Goal: Download file/media

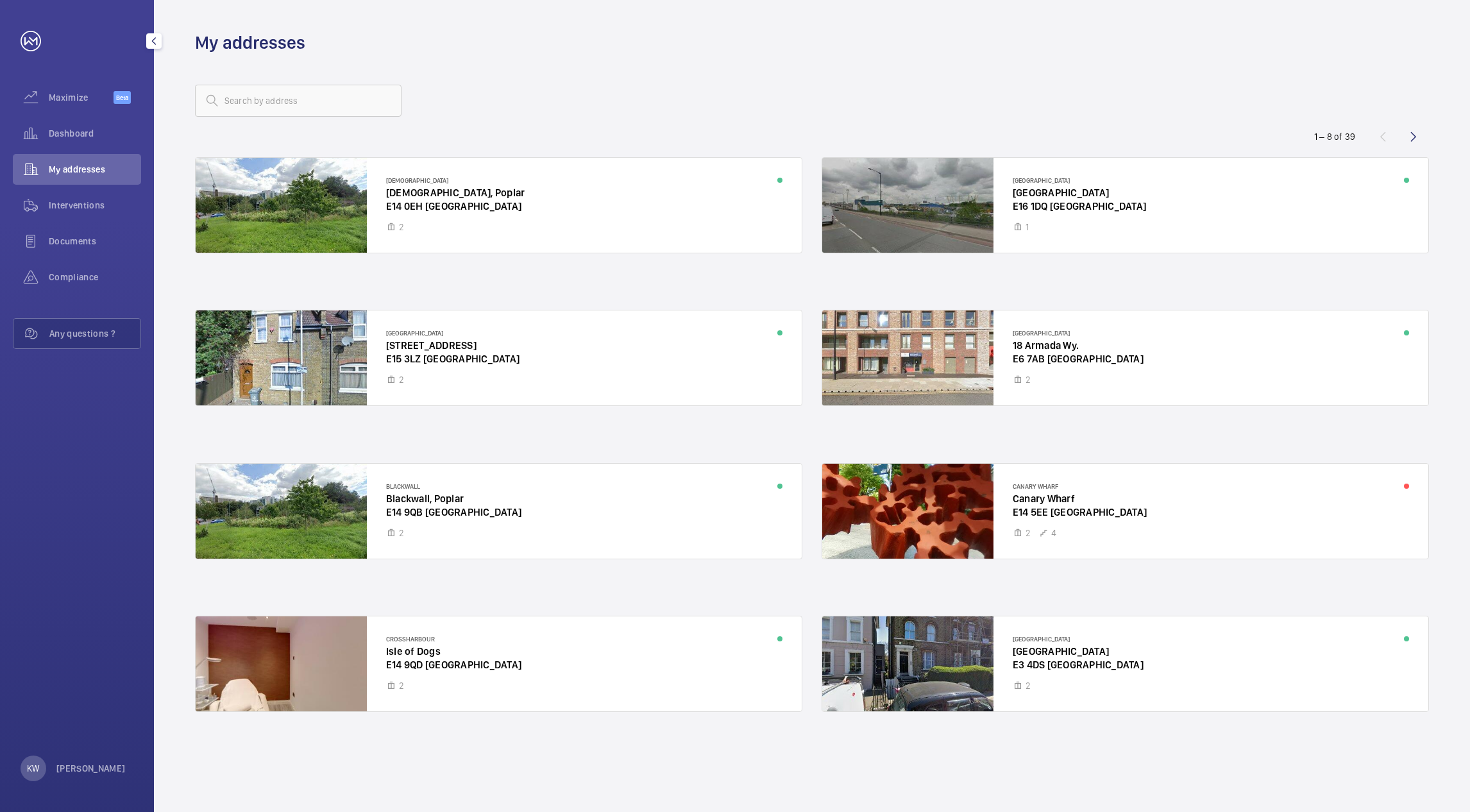
click at [58, 198] on span "Interventions" at bounding box center [94, 205] width 92 height 13
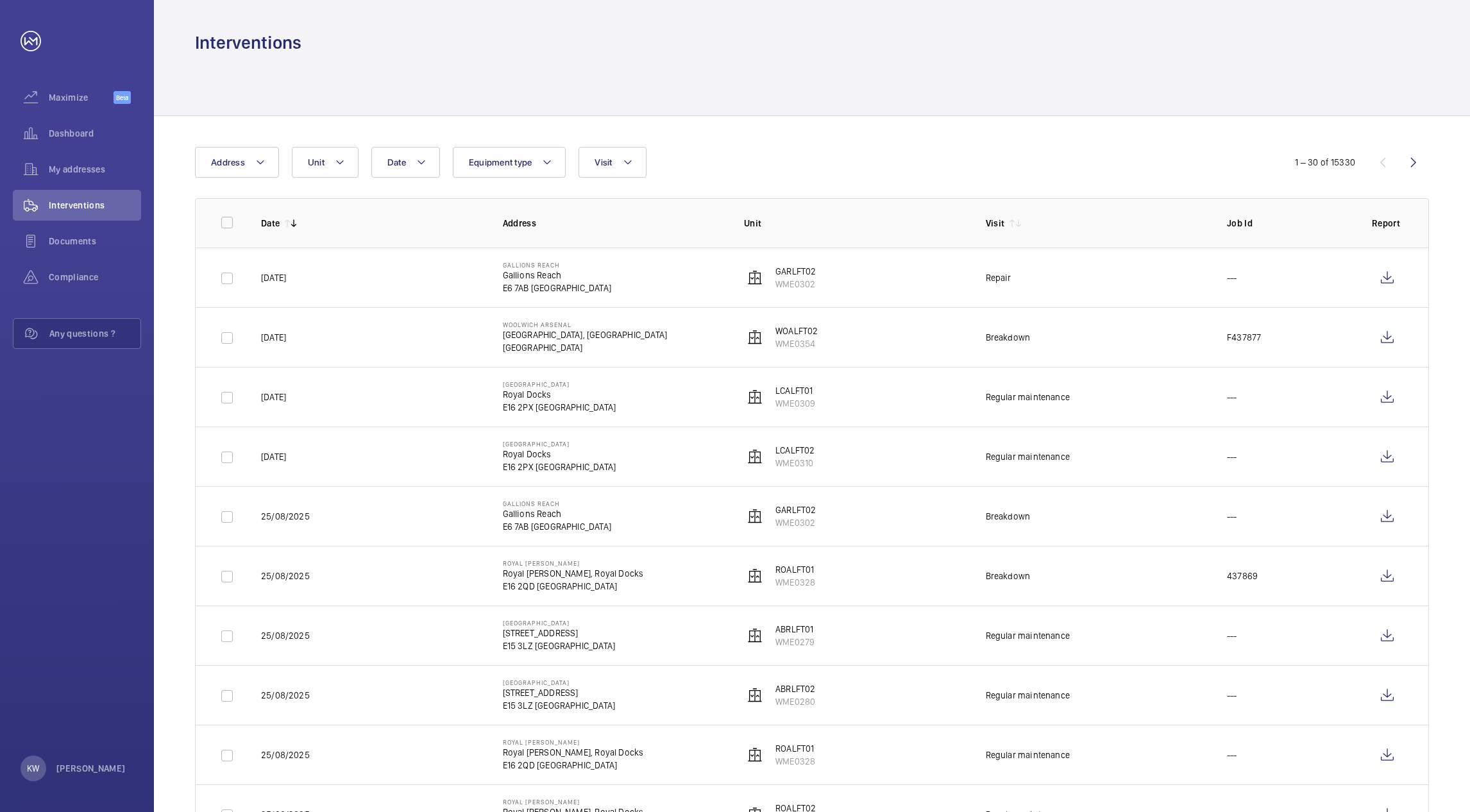
click at [810, 80] on div at bounding box center [811, 84] width 1234 height 61
click at [842, 208] on th "Unit" at bounding box center [844, 223] width 242 height 49
drag, startPoint x: 858, startPoint y: 175, endPoint x: 879, endPoint y: 101, distance: 76.9
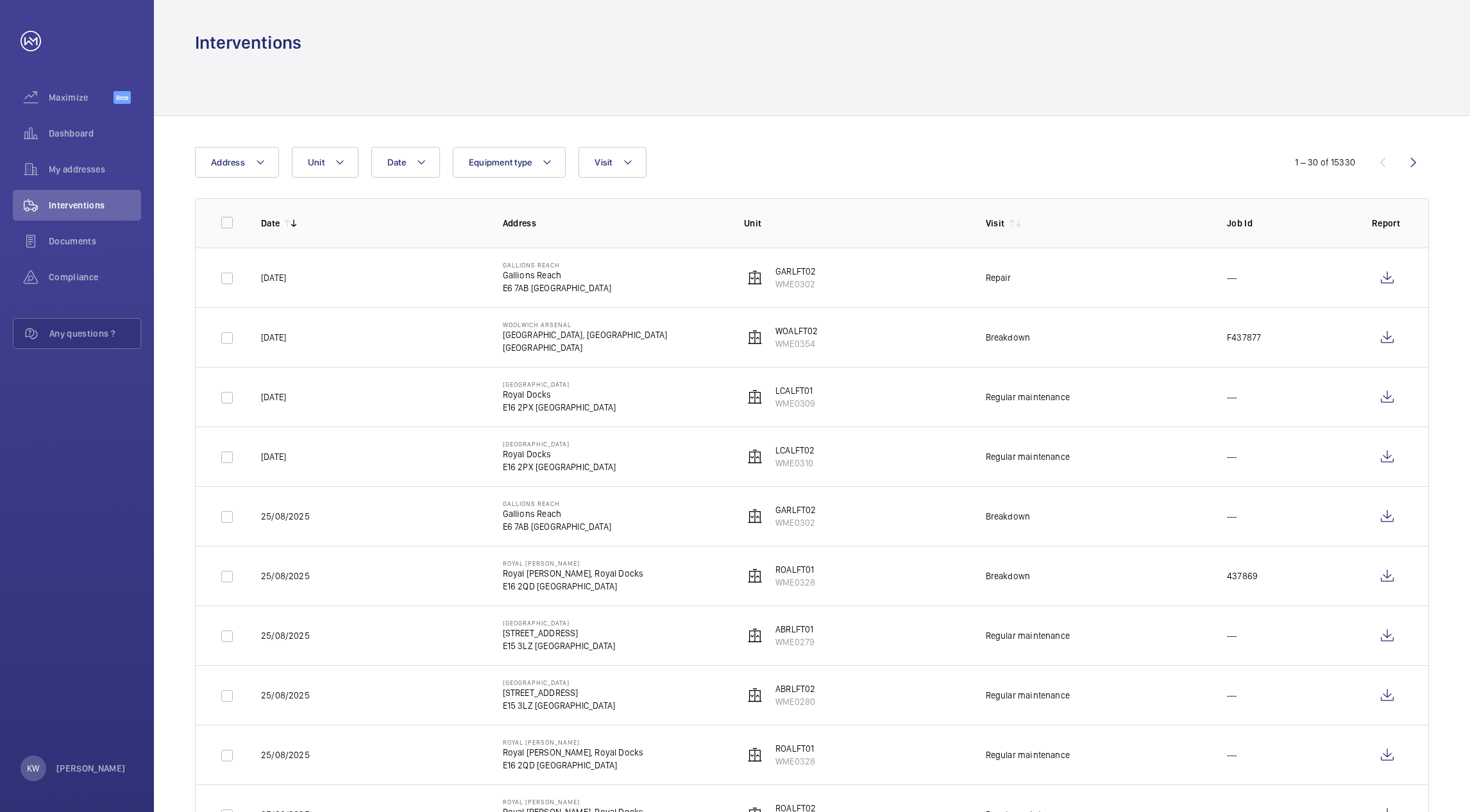
click at [859, 173] on div "Date Address Unit Equipment type Visit" at bounding box center [734, 162] width 1079 height 30
click at [880, 88] on div at bounding box center [811, 84] width 1234 height 61
drag, startPoint x: 880, startPoint y: 145, endPoint x: 880, endPoint y: 159, distance: 14.0
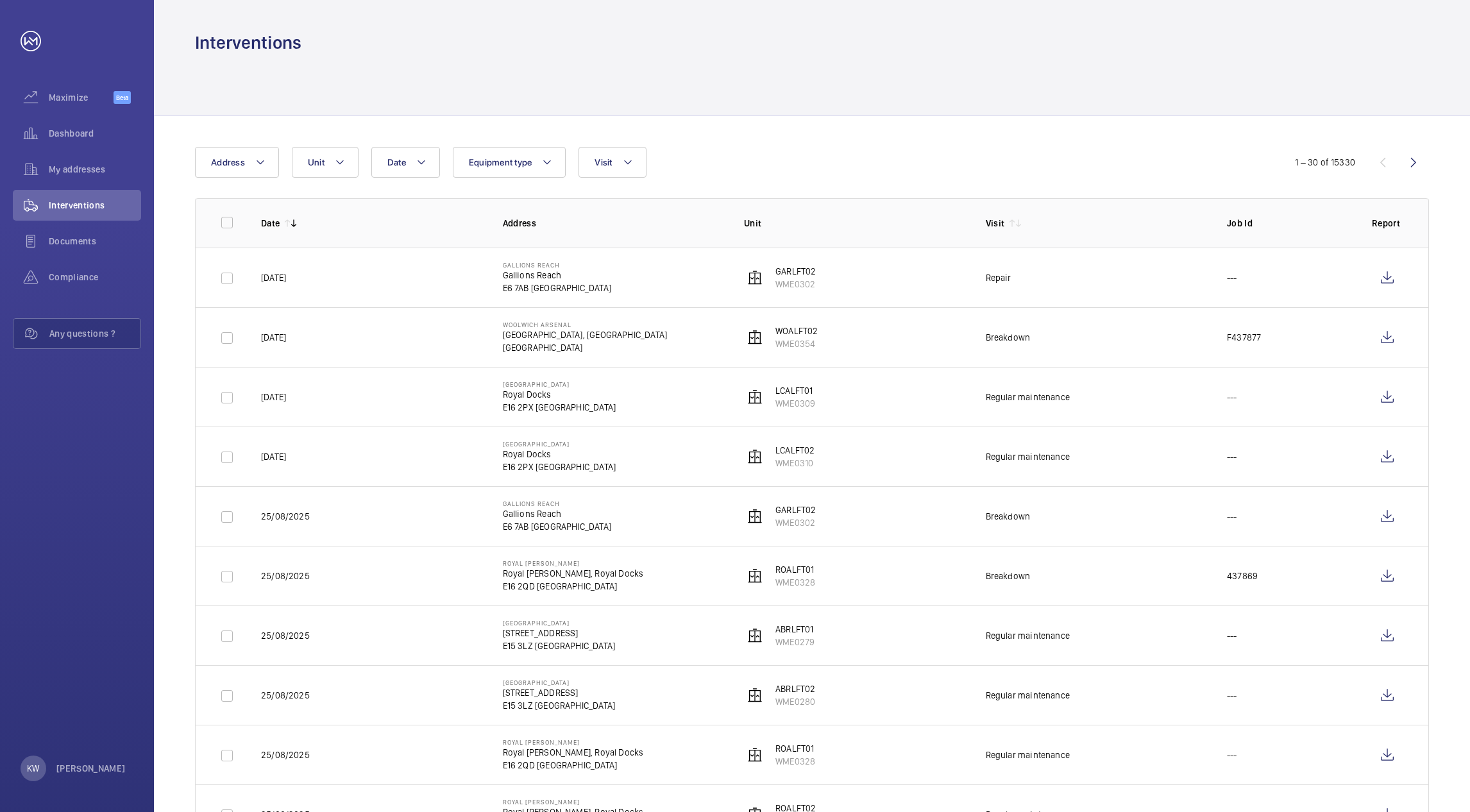
click at [887, 220] on p "Unit" at bounding box center [854, 223] width 221 height 13
drag, startPoint x: 903, startPoint y: 154, endPoint x: 914, endPoint y: 88, distance: 66.9
click at [905, 150] on div "Date Address Unit Equipment type Visit" at bounding box center [734, 162] width 1079 height 30
click at [914, 88] on div at bounding box center [811, 84] width 1234 height 61
drag, startPoint x: 914, startPoint y: 147, endPoint x: 914, endPoint y: 155, distance: 8.0
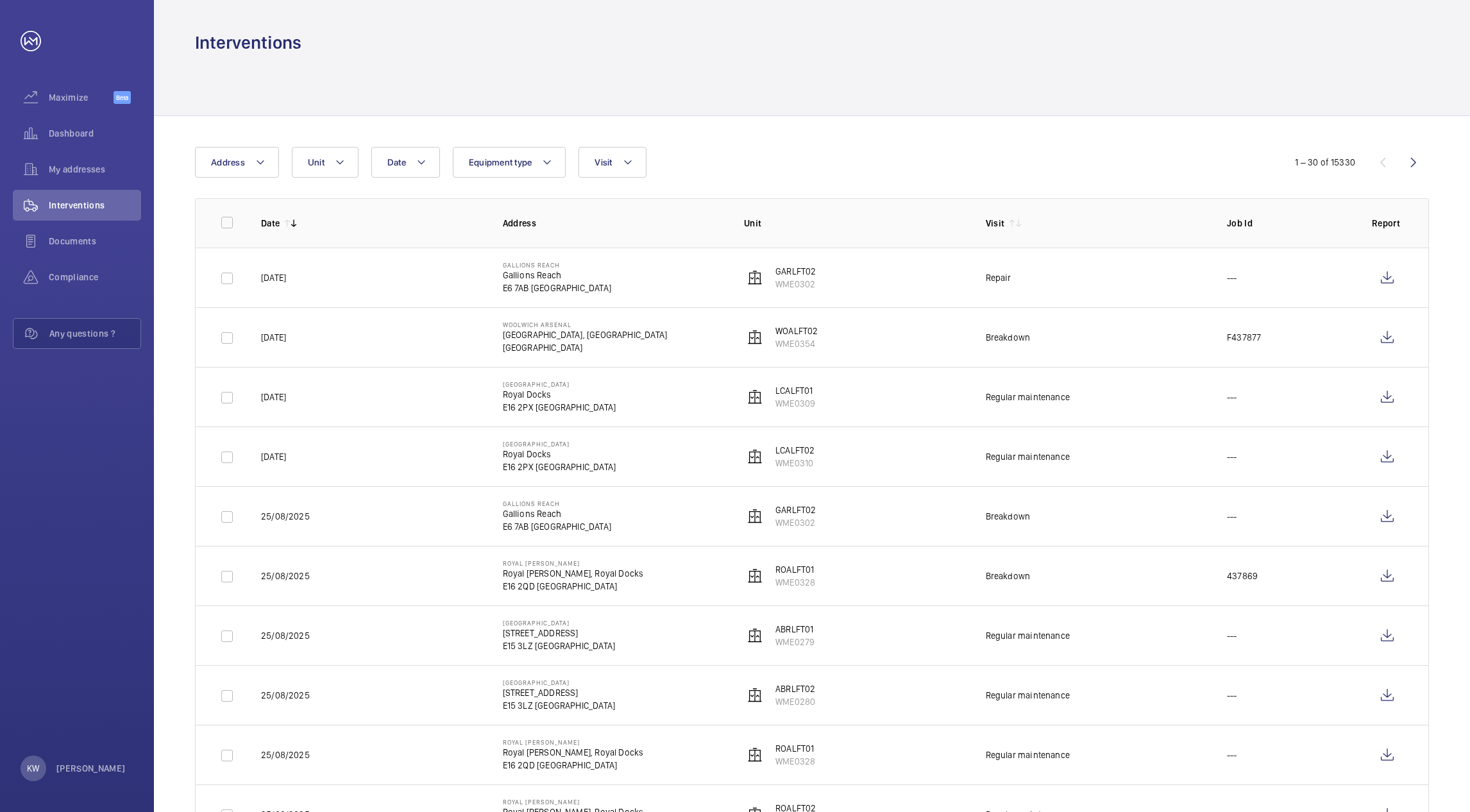
click at [914, 155] on div "Date Address Unit Equipment type Visit" at bounding box center [734, 162] width 1079 height 30
click at [917, 160] on div "Date Address Unit Equipment type Visit" at bounding box center [734, 162] width 1079 height 30
click at [1379, 282] on wm-front-icon-button at bounding box center [1387, 277] width 30 height 30
click at [996, 51] on div "Interventions" at bounding box center [811, 42] width 1234 height 24
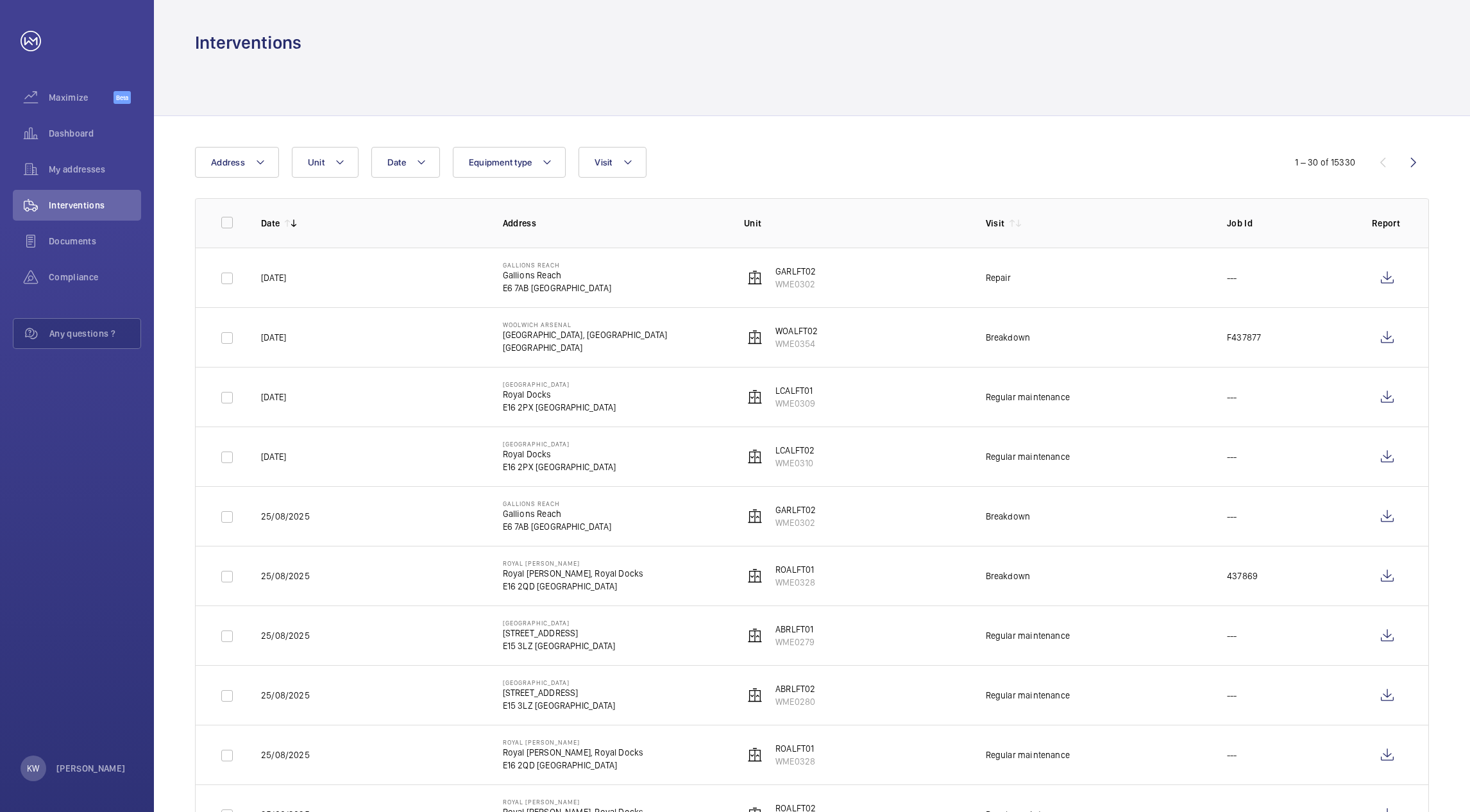
drag, startPoint x: 856, startPoint y: 82, endPoint x: 834, endPoint y: 100, distance: 28.4
click at [853, 82] on div at bounding box center [811, 84] width 1234 height 61
click at [694, 169] on div "Date Address Unit Equipment type Visit" at bounding box center [734, 162] width 1079 height 30
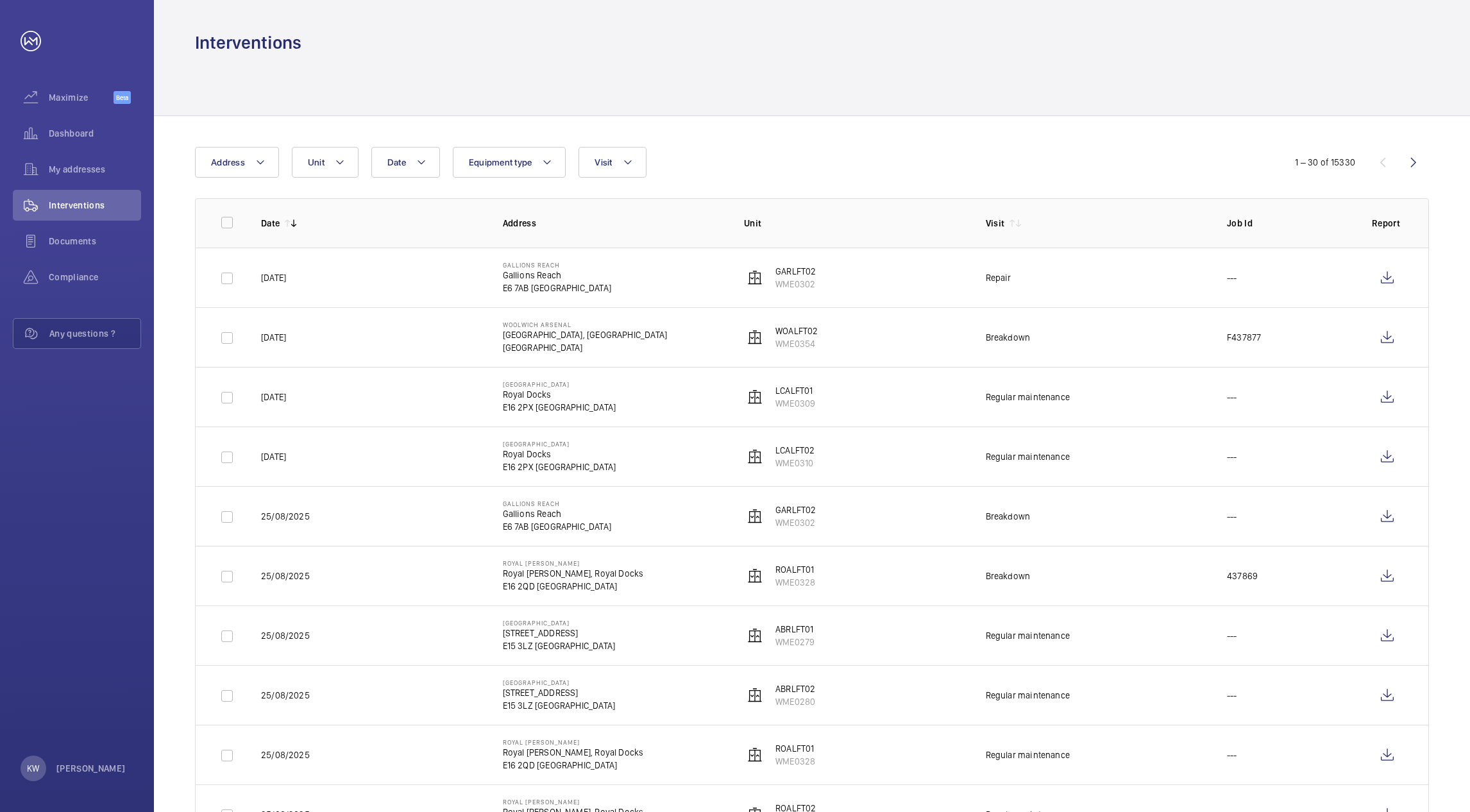
drag, startPoint x: 949, startPoint y: 157, endPoint x: 968, endPoint y: 157, distance: 19.0
click at [962, 157] on div "Date Address Unit Equipment type Visit" at bounding box center [734, 162] width 1079 height 30
click at [1115, 149] on div "Date Address Unit Equipment type Visit" at bounding box center [734, 162] width 1079 height 30
drag, startPoint x: 1128, startPoint y: 88, endPoint x: 1128, endPoint y: 98, distance: 10.0
click at [1128, 92] on div at bounding box center [811, 84] width 1234 height 61
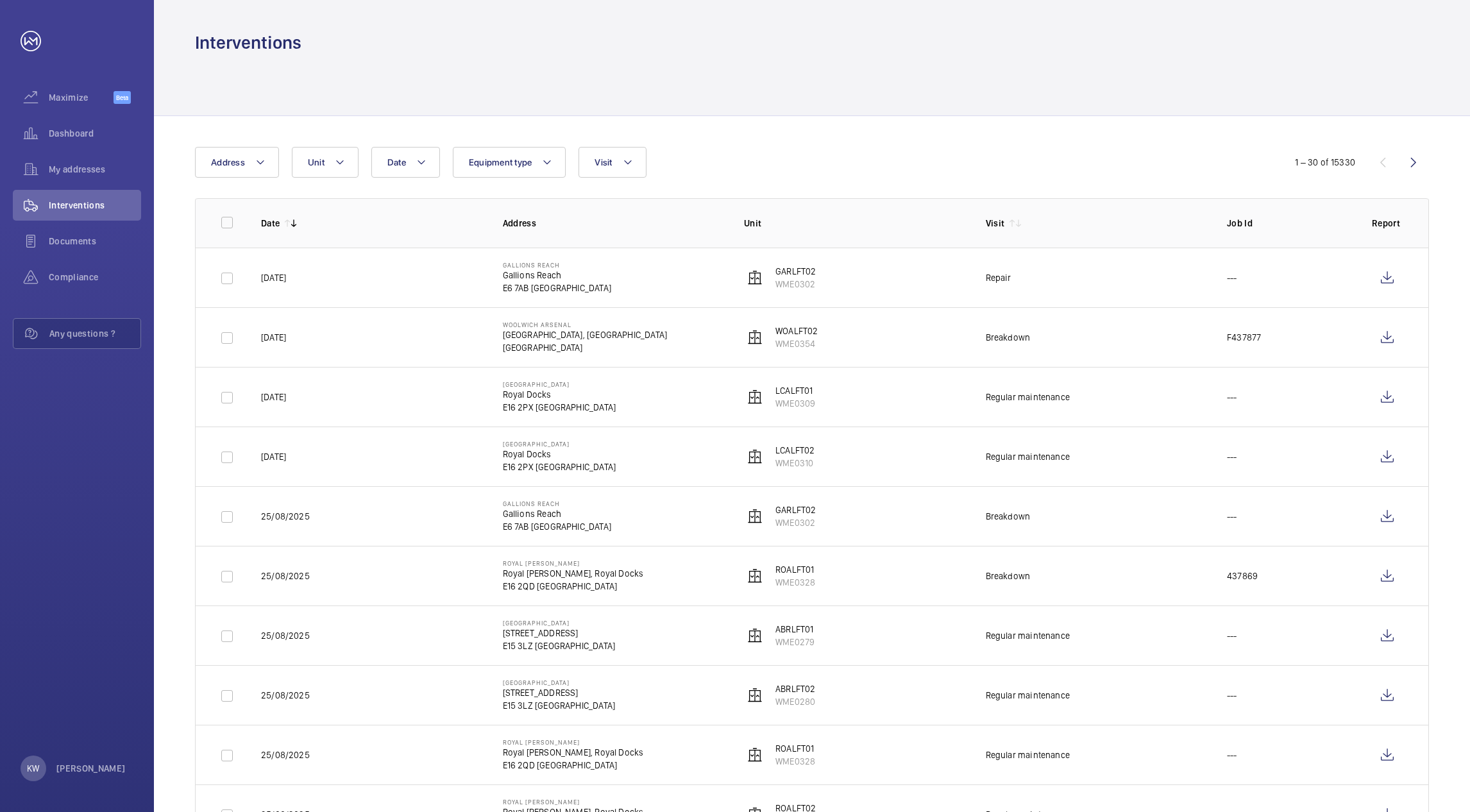
drag, startPoint x: 1128, startPoint y: 169, endPoint x: 1117, endPoint y: 173, distance: 11.7
click at [1128, 171] on div "Date Address Unit Equipment type Visit" at bounding box center [734, 162] width 1079 height 30
click at [913, 175] on div "Date Address Unit Equipment type Visit" at bounding box center [734, 162] width 1079 height 30
drag, startPoint x: 798, startPoint y: 170, endPoint x: 749, endPoint y: 160, distance: 50.0
click at [765, 172] on div "Date Address Unit Equipment type Visit" at bounding box center [734, 162] width 1079 height 30
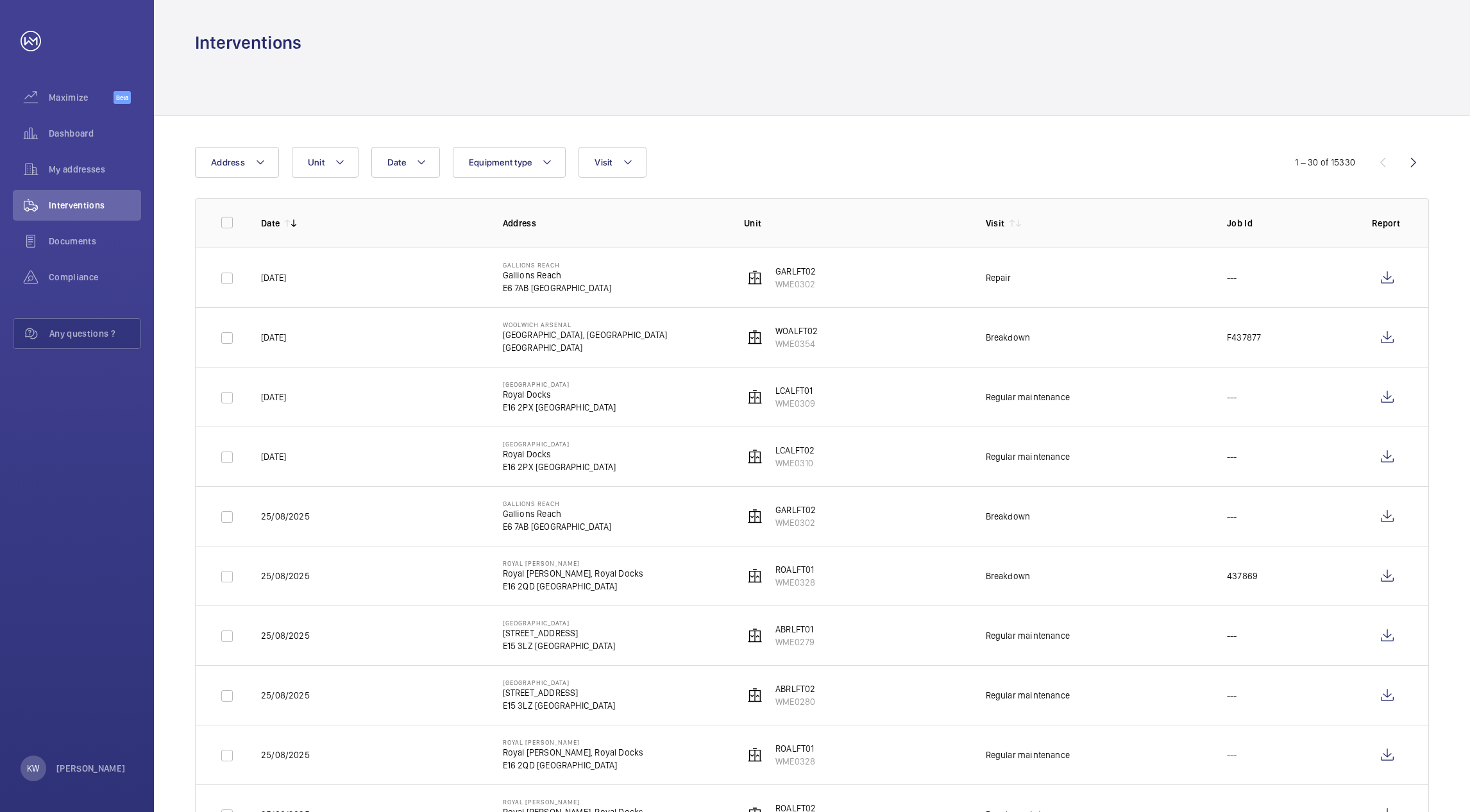
drag, startPoint x: 747, startPoint y: 155, endPoint x: 748, endPoint y: 65, distance: 90.0
drag, startPoint x: 748, startPoint y: 58, endPoint x: 788, endPoint y: 59, distance: 40.0
click at [749, 59] on div at bounding box center [811, 84] width 1234 height 61
drag, startPoint x: 919, startPoint y: 103, endPoint x: 975, endPoint y: 130, distance: 62.2
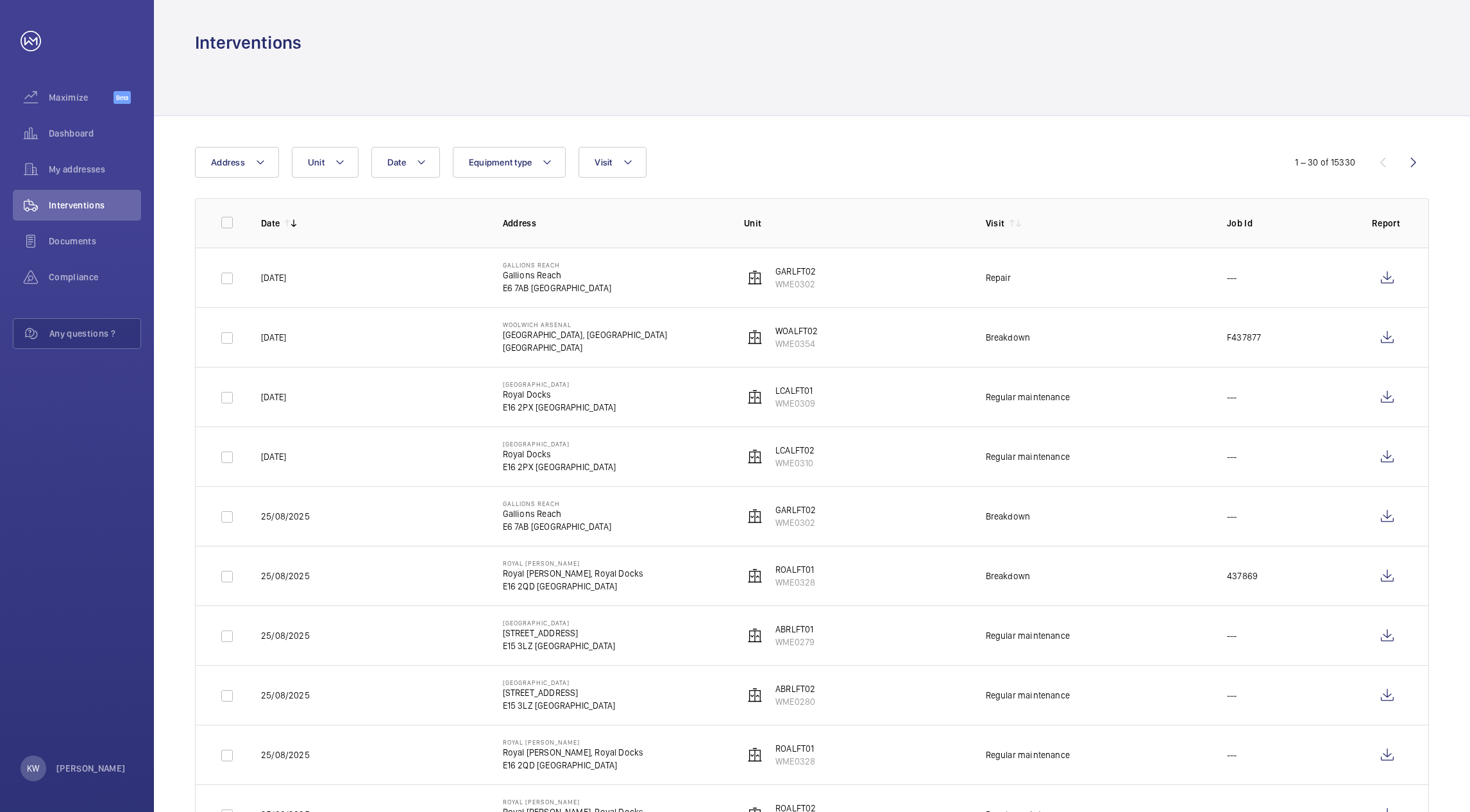
click at [919, 104] on div at bounding box center [811, 84] width 1234 height 61
click at [1012, 160] on div "Date Address Unit Equipment type Visit" at bounding box center [734, 162] width 1079 height 30
drag, startPoint x: 1184, startPoint y: 122, endPoint x: 1184, endPoint y: 105, distance: 17.0
click at [810, 159] on div "Date Address Unit Equipment type Visit" at bounding box center [734, 162] width 1079 height 30
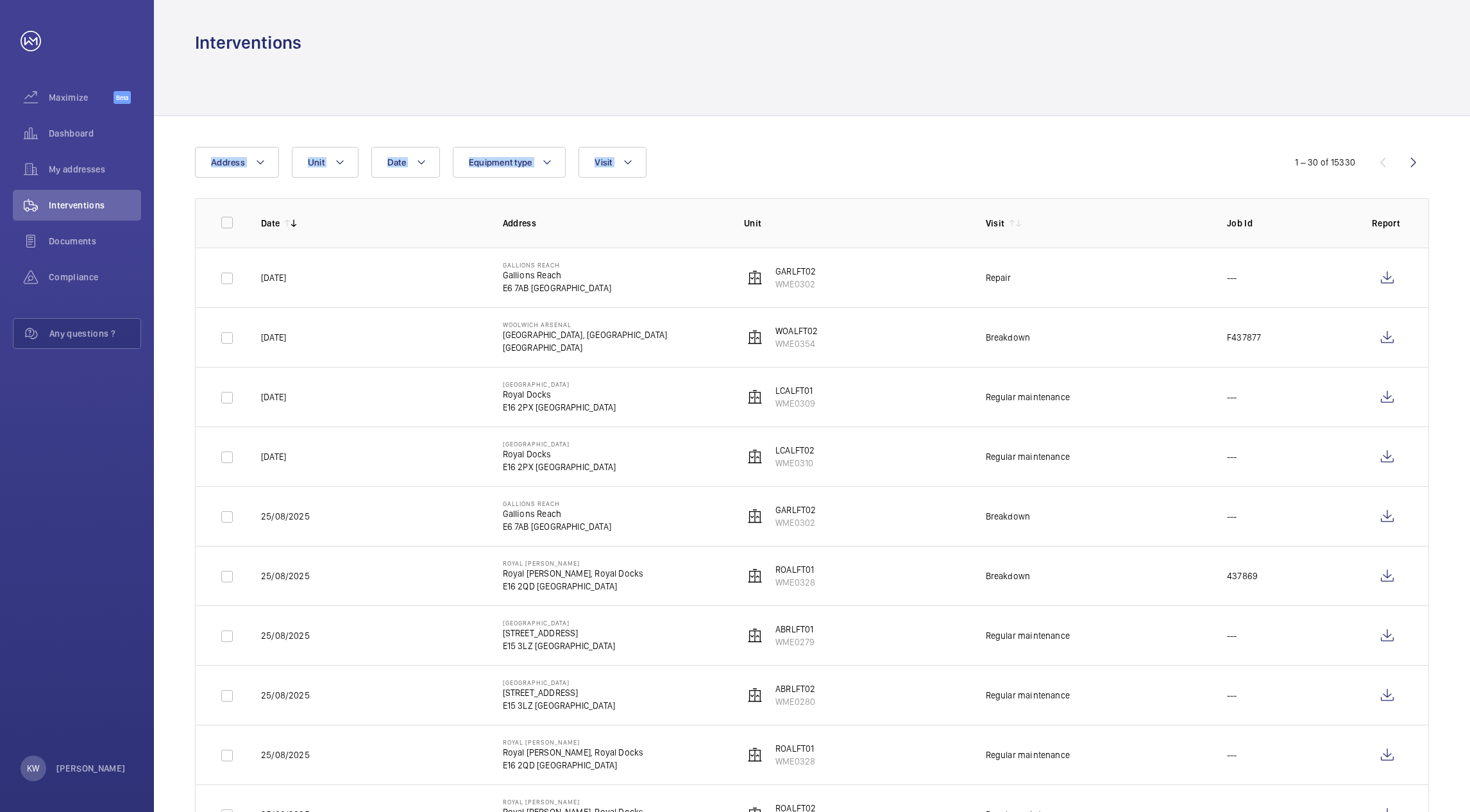
click at [744, 77] on div at bounding box center [811, 84] width 1234 height 61
click at [776, 157] on div "Date Address Unit Equipment type Visit" at bounding box center [734, 162] width 1079 height 30
click at [933, 52] on div "Interventions" at bounding box center [811, 42] width 1234 height 24
drag, startPoint x: 1046, startPoint y: 166, endPoint x: 1143, endPoint y: 132, distance: 102.8
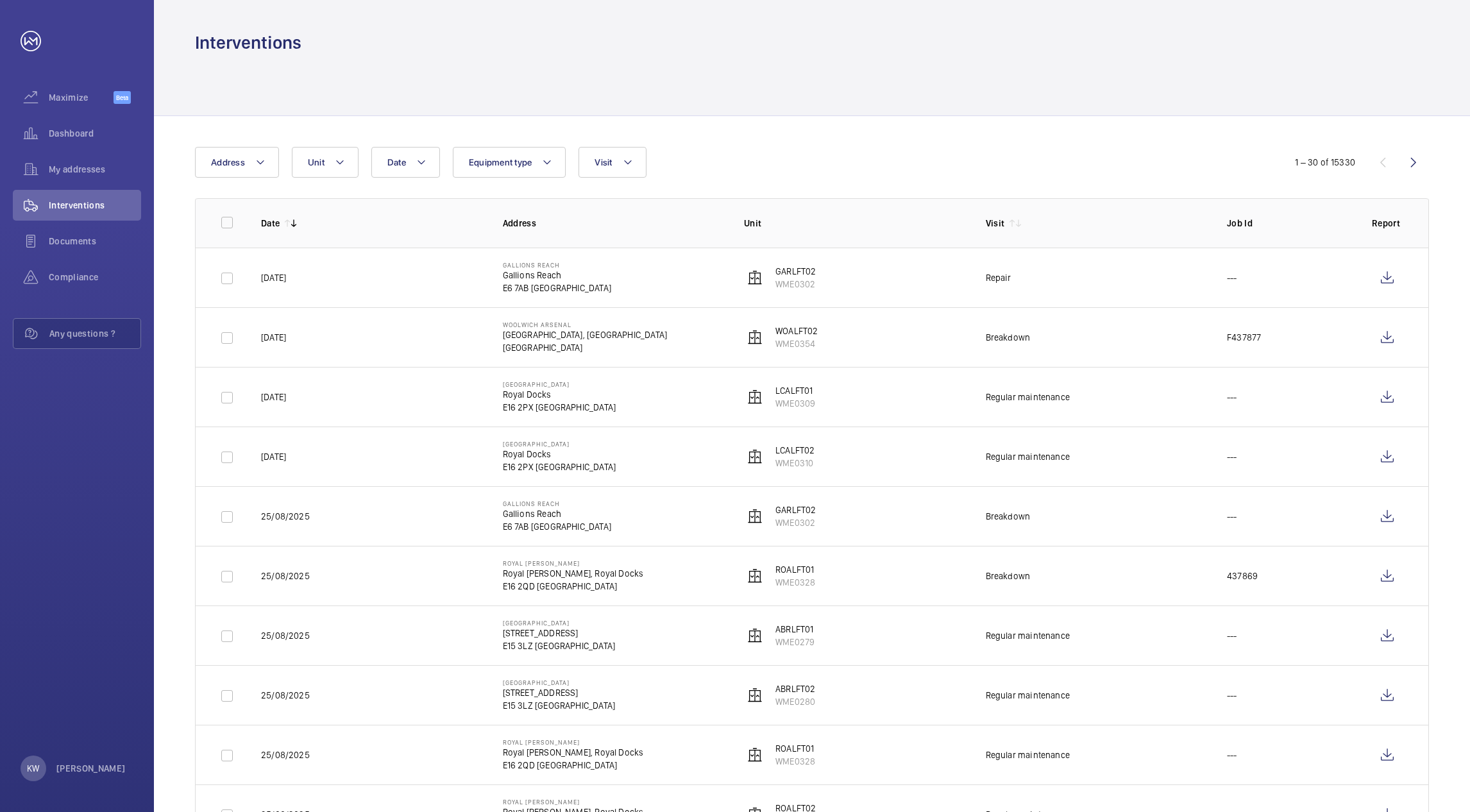
click at [1053, 167] on div "Date Address Unit Equipment type Visit" at bounding box center [734, 162] width 1079 height 30
drag, startPoint x: 1144, startPoint y: 132, endPoint x: 1155, endPoint y: 117, distance: 18.6
drag, startPoint x: 1181, startPoint y: 78, endPoint x: 1181, endPoint y: 139, distance: 61.0
click at [1181, 78] on div at bounding box center [811, 84] width 1234 height 61
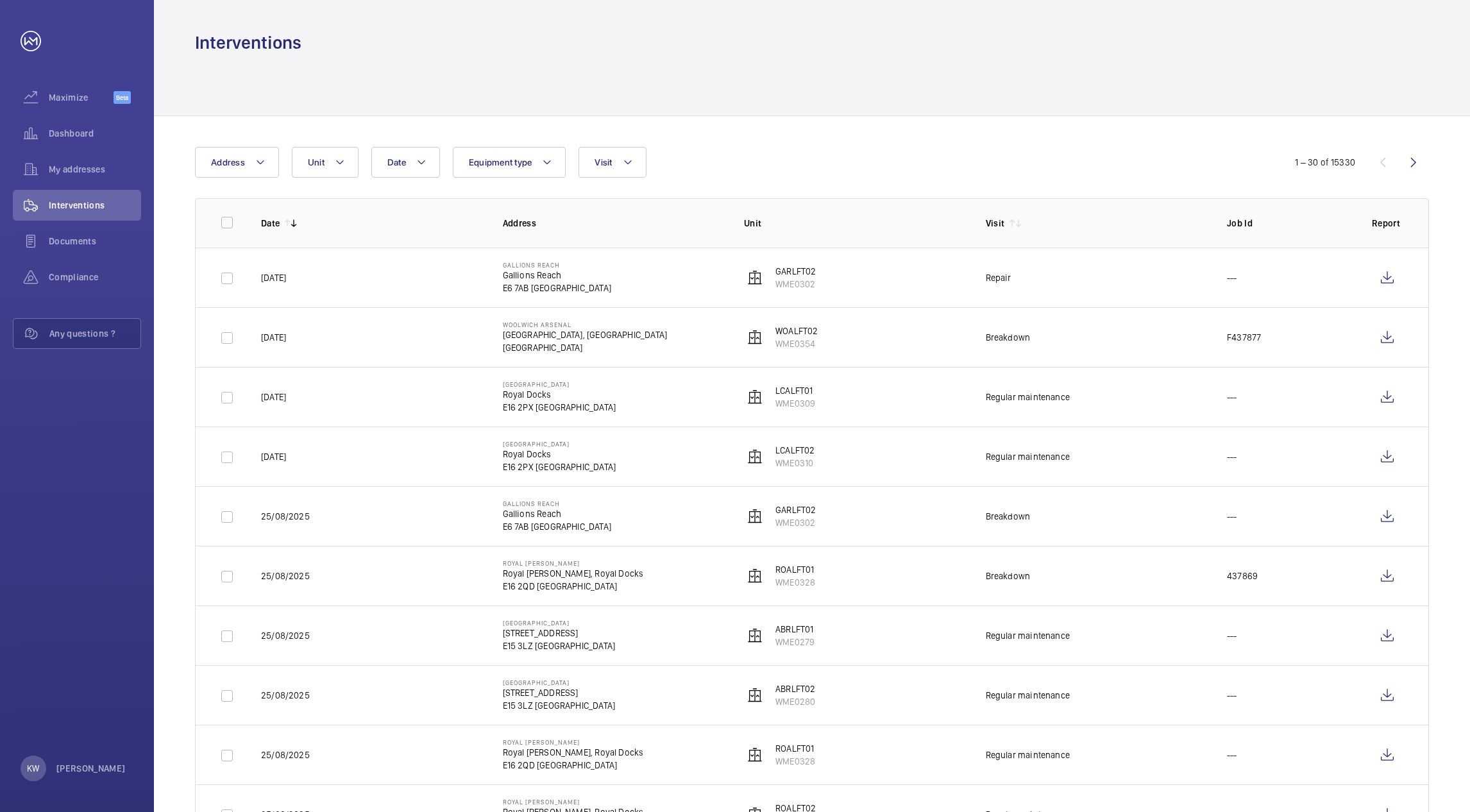
click at [1181, 157] on div "Date Address Unit Equipment type Visit" at bounding box center [734, 162] width 1079 height 30
drag, startPoint x: 937, startPoint y: 157, endPoint x: 867, endPoint y: 157, distance: 70.0
click at [911, 157] on div "Date Address Unit Equipment type Visit" at bounding box center [734, 162] width 1079 height 30
drag, startPoint x: 749, startPoint y: 136, endPoint x: 746, endPoint y: 88, distance: 48.1
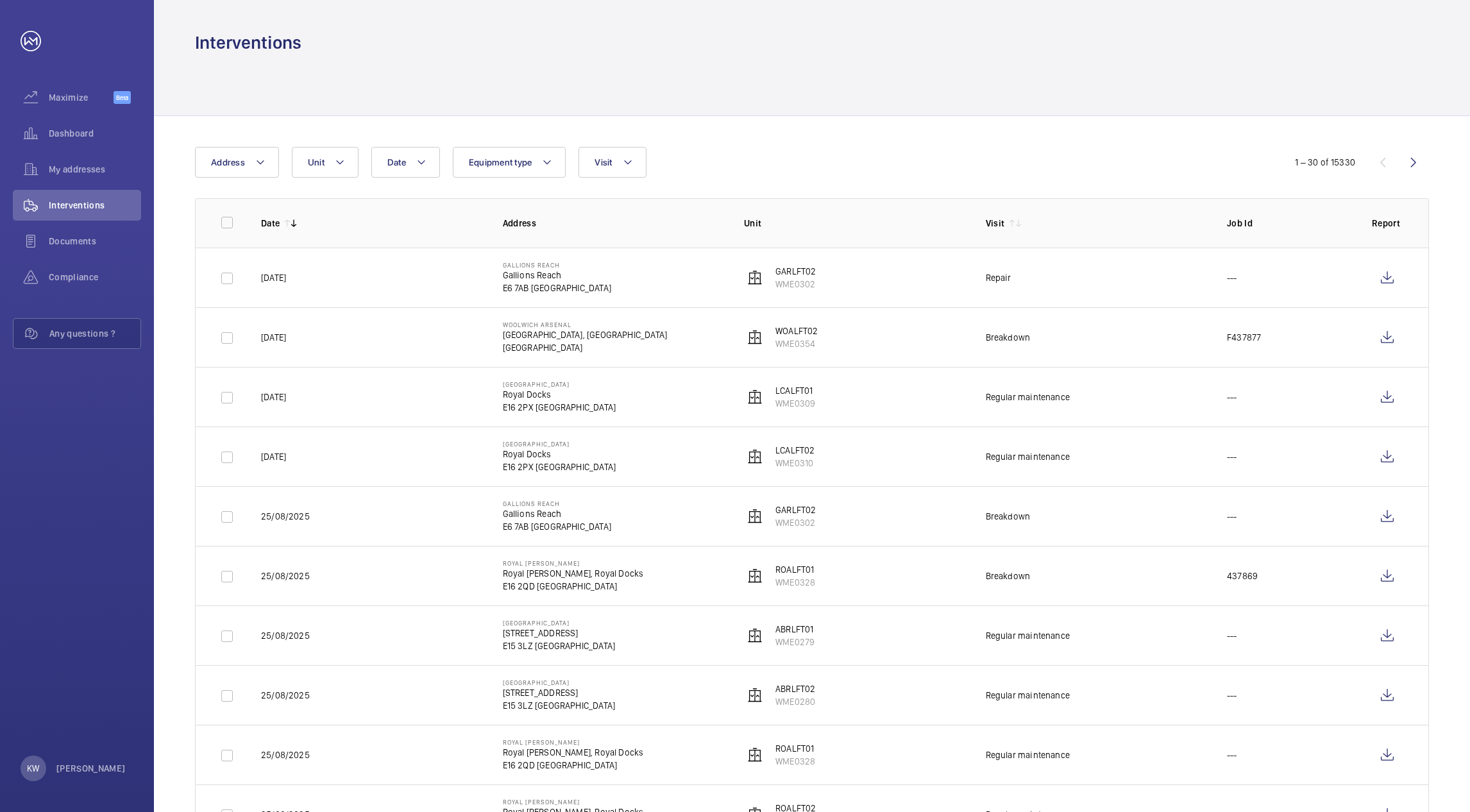
click at [736, 57] on div at bounding box center [811, 84] width 1234 height 61
click at [776, 147] on div "Date Address Unit Equipment type Visit" at bounding box center [734, 162] width 1079 height 30
click at [996, 109] on div at bounding box center [811, 84] width 1234 height 61
click at [1068, 78] on div at bounding box center [811, 84] width 1234 height 61
drag, startPoint x: 1132, startPoint y: 154, endPoint x: 1205, endPoint y: 101, distance: 90.2
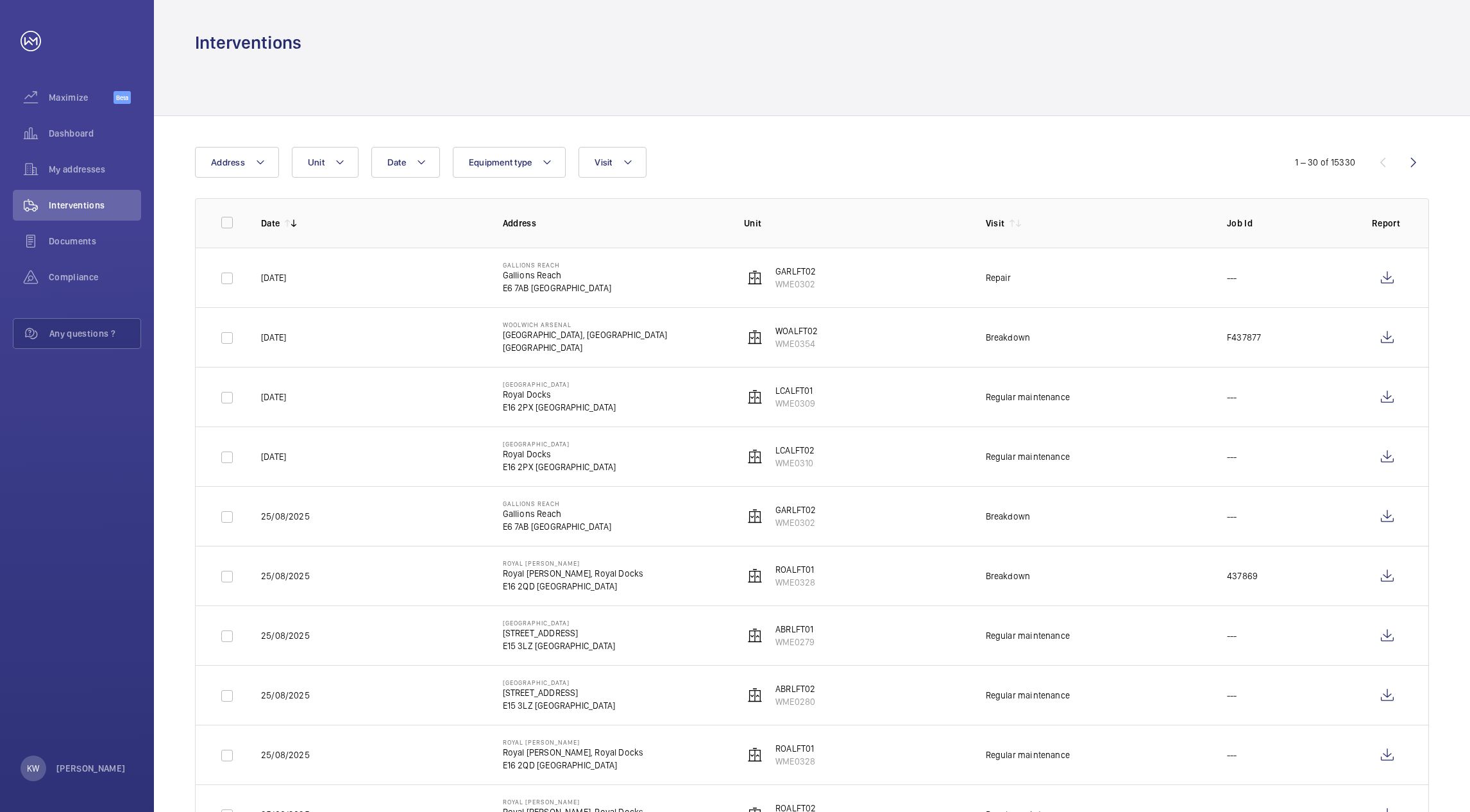
click at [1134, 155] on div "Date Address Unit Equipment type Visit" at bounding box center [734, 162] width 1079 height 30
click at [1217, 94] on div at bounding box center [811, 84] width 1234 height 61
drag, startPoint x: 959, startPoint y: 177, endPoint x: 698, endPoint y: 113, distance: 268.7
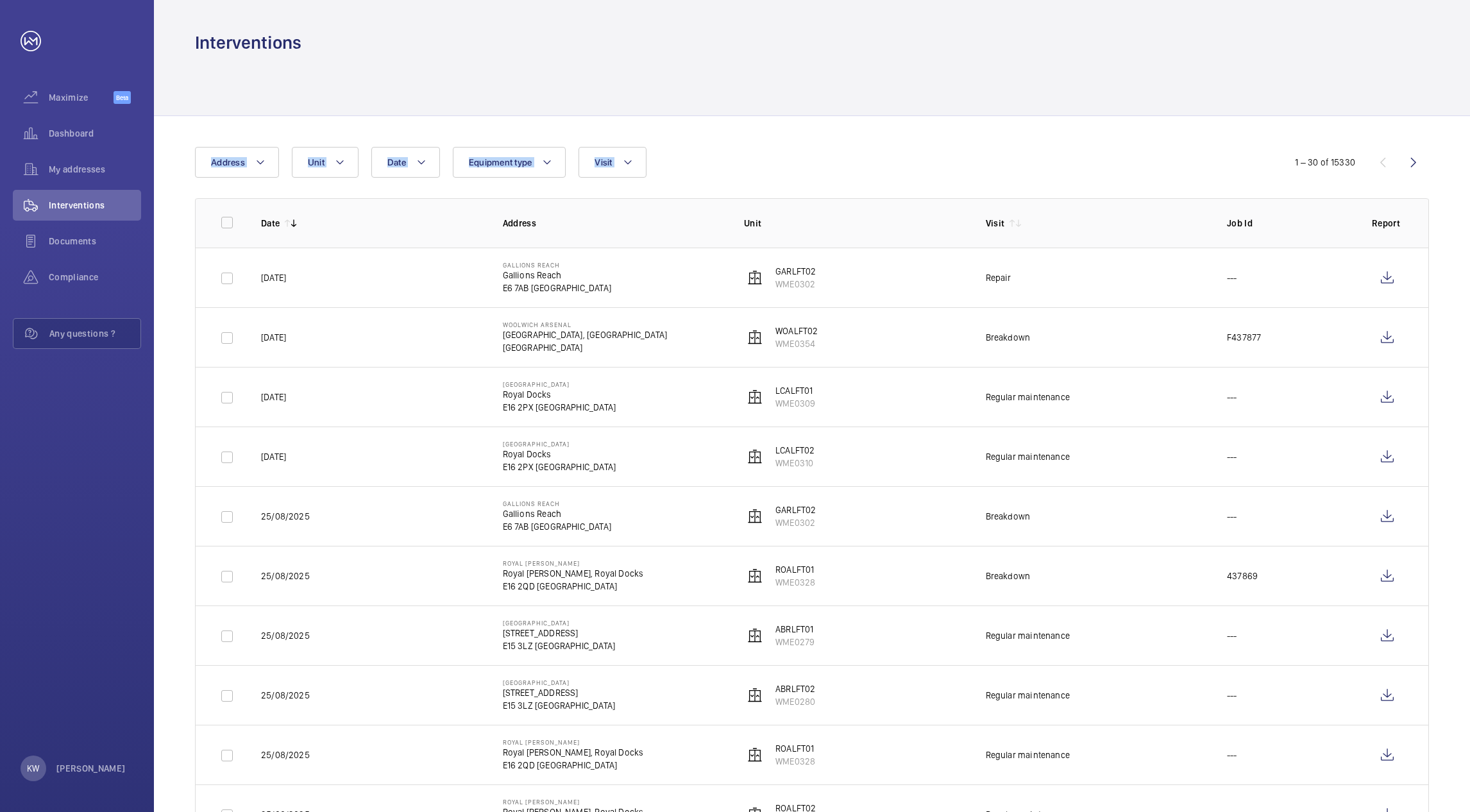
click at [286, 106] on div at bounding box center [811, 84] width 1234 height 61
click at [63, 196] on div "Interventions" at bounding box center [77, 205] width 128 height 30
click at [1121, 169] on div "Date Address Unit Equipment type Visit" at bounding box center [734, 162] width 1079 height 30
drag, startPoint x: 1097, startPoint y: 103, endPoint x: 1049, endPoint y: 101, distance: 48.0
click at [1096, 102] on div at bounding box center [811, 84] width 1234 height 61
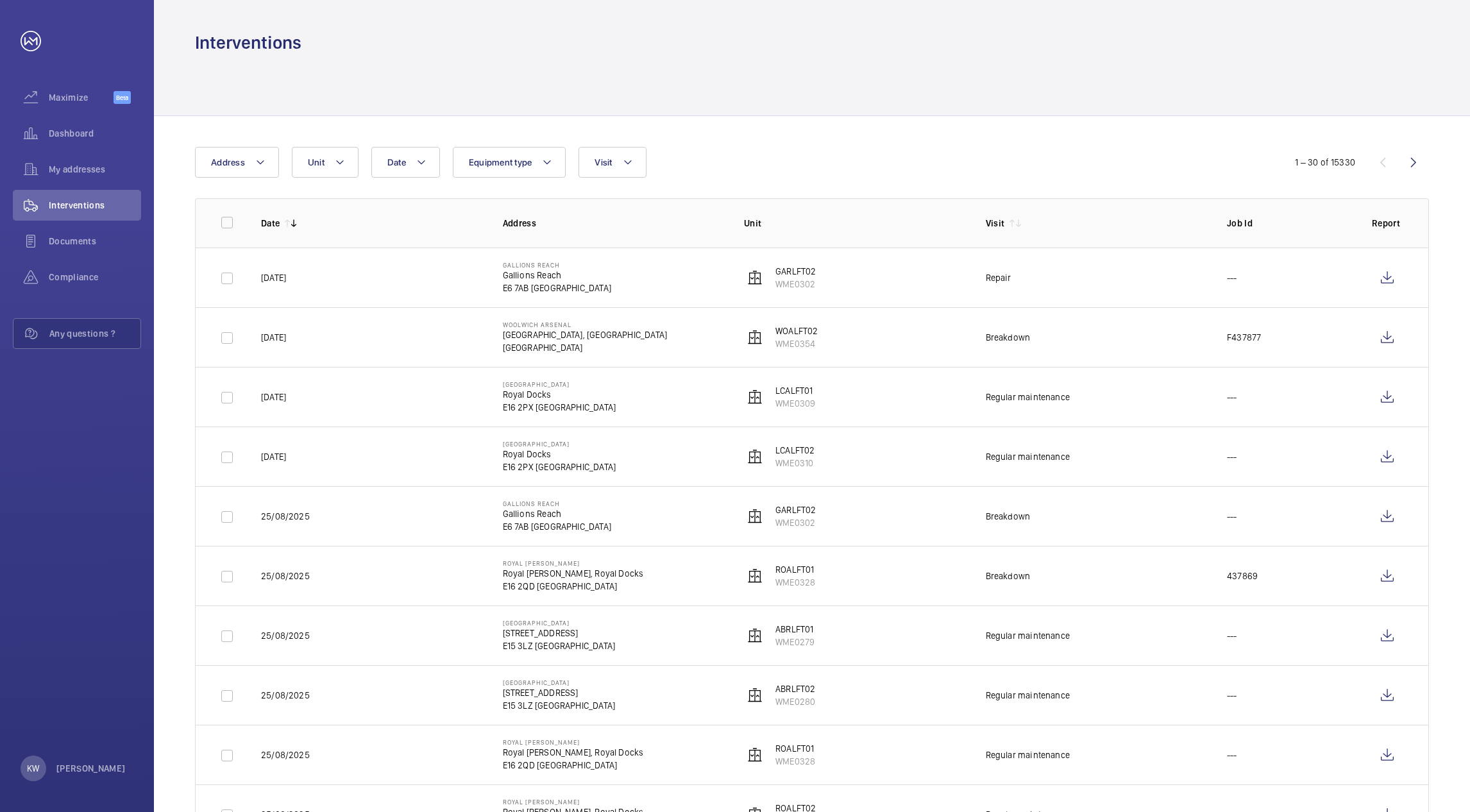
click at [822, 96] on div at bounding box center [811, 84] width 1234 height 61
click at [761, 169] on div "Date Address Unit Equipment type Visit" at bounding box center [734, 162] width 1079 height 30
click at [885, 74] on div at bounding box center [811, 84] width 1234 height 61
drag, startPoint x: 1146, startPoint y: 68, endPoint x: 1163, endPoint y: 93, distance: 30.2
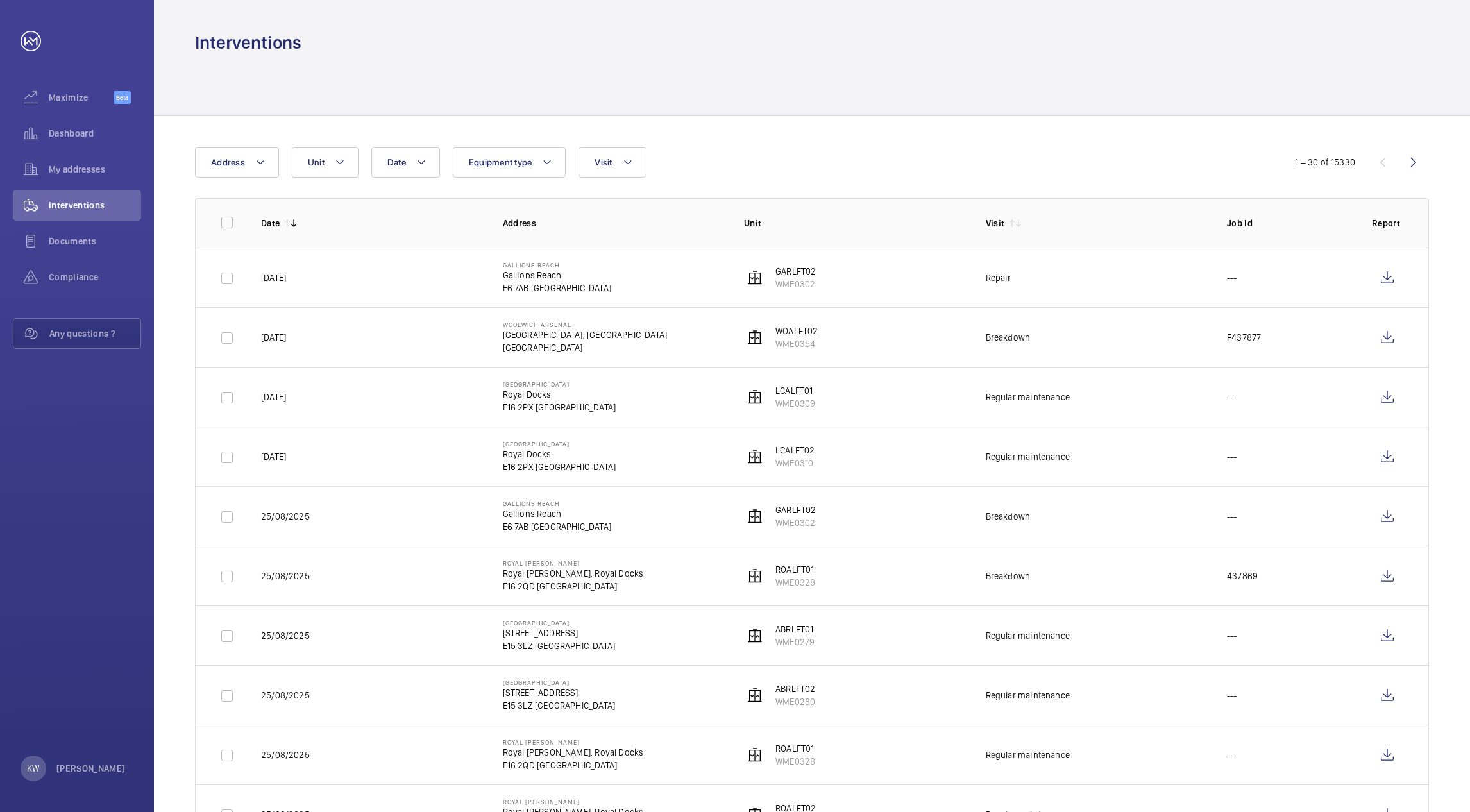
click at [1158, 87] on div at bounding box center [811, 84] width 1234 height 61
click at [1198, 149] on div "Date Address Unit Equipment type Visit" at bounding box center [734, 162] width 1079 height 30
drag, startPoint x: 979, startPoint y: 170, endPoint x: 875, endPoint y: 157, distance: 104.8
click at [925, 165] on div "Date Address Unit Equipment type Visit" at bounding box center [734, 162] width 1079 height 30
click at [767, 157] on div "Date Address Unit Equipment type Visit" at bounding box center [734, 162] width 1079 height 30
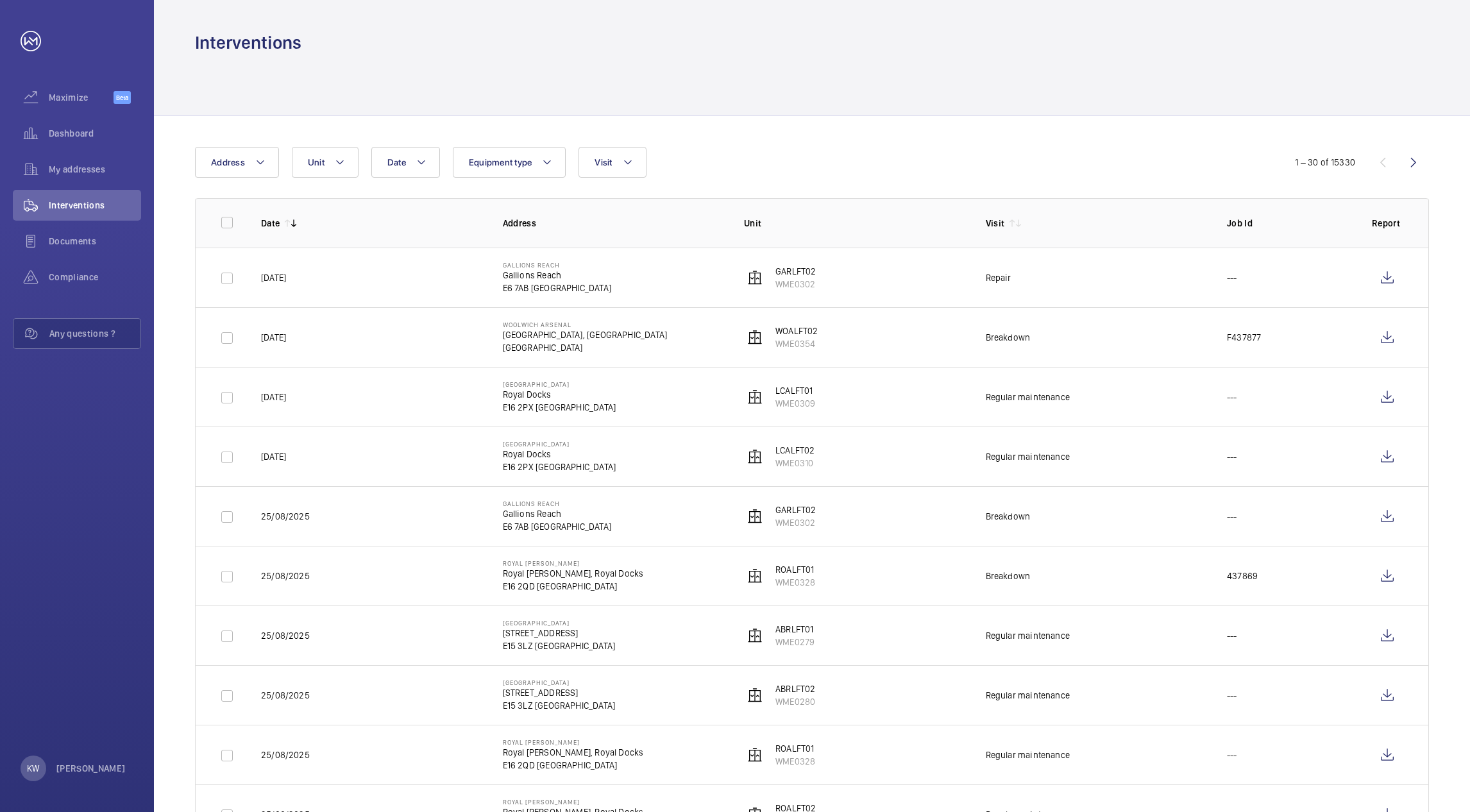
drag, startPoint x: 754, startPoint y: 106, endPoint x: 829, endPoint y: 66, distance: 85.0
click at [761, 92] on div at bounding box center [811, 84] width 1234 height 61
click at [946, 98] on div at bounding box center [811, 84] width 1234 height 61
drag, startPoint x: 1044, startPoint y: 118, endPoint x: 1137, endPoint y: 150, distance: 98.4
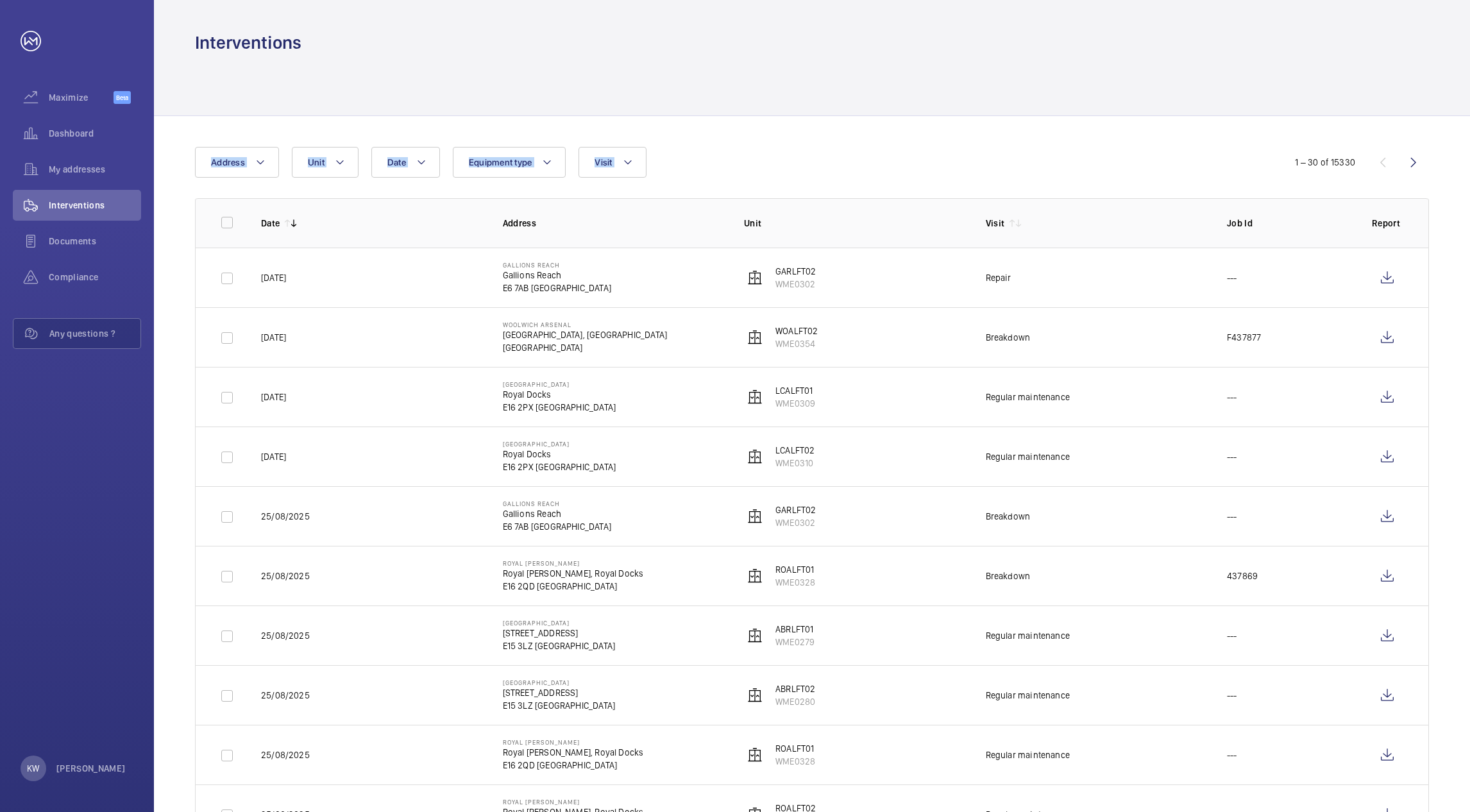
drag, startPoint x: 1147, startPoint y: 138, endPoint x: 1148, endPoint y: 84, distance: 54.0
click at [1075, 63] on div at bounding box center [811, 84] width 1234 height 61
drag, startPoint x: 972, startPoint y: 138, endPoint x: 948, endPoint y: 143, distance: 24.5
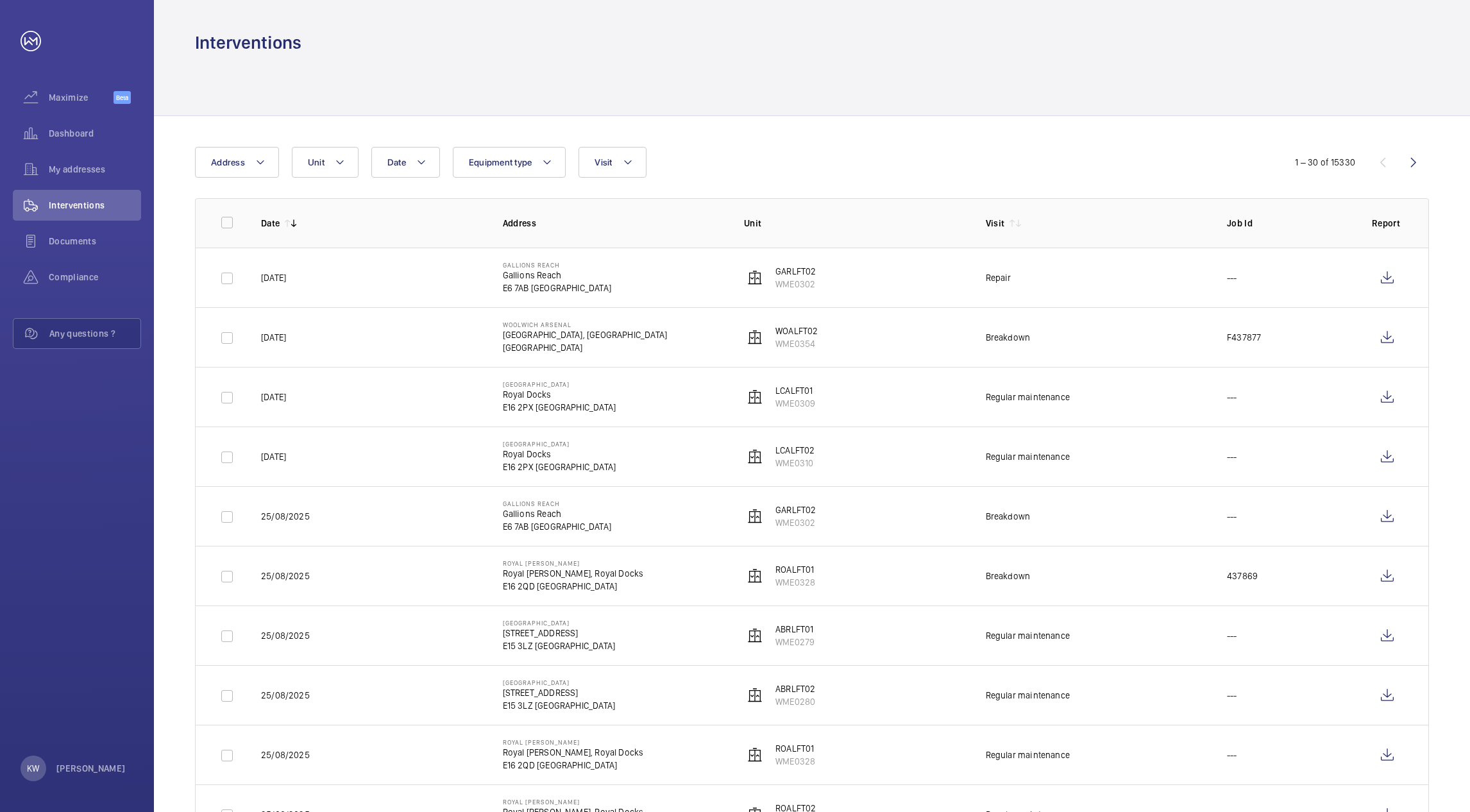
click at [864, 150] on div "Date Address Unit Equipment type Visit" at bounding box center [734, 162] width 1079 height 30
drag, startPoint x: 845, startPoint y: 85, endPoint x: 847, endPoint y: 131, distance: 46.0
click at [842, 88] on div at bounding box center [811, 84] width 1234 height 61
click at [859, 163] on div "Date Address Unit Equipment type Visit" at bounding box center [734, 162] width 1079 height 30
click at [1079, 52] on div "Interventions" at bounding box center [811, 42] width 1234 height 24
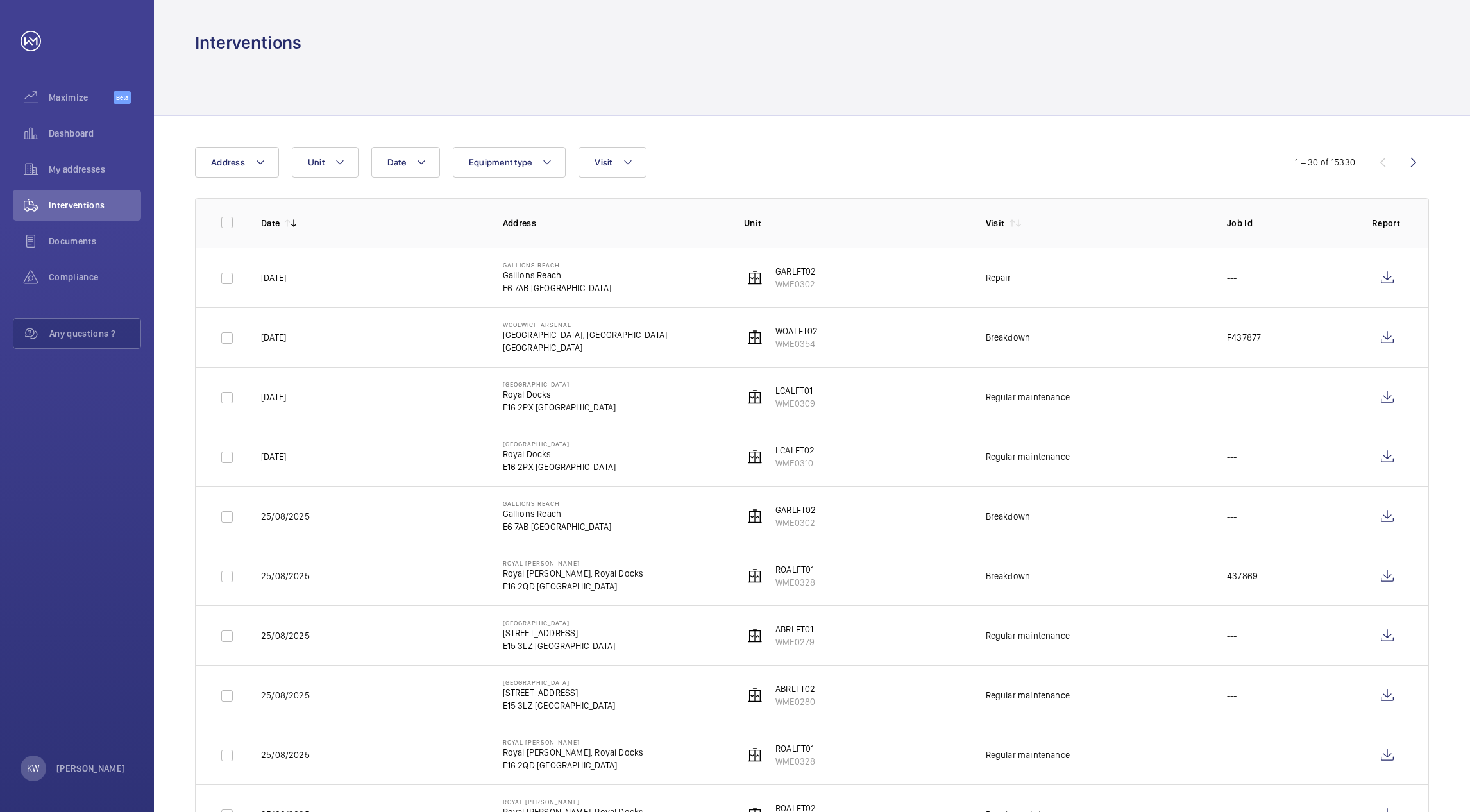
drag, startPoint x: 1022, startPoint y: 162, endPoint x: 884, endPoint y: 151, distance: 138.4
click at [982, 163] on div "Date Address Unit Equipment type Visit" at bounding box center [734, 162] width 1079 height 30
click at [794, 157] on div "Date Address Unit Equipment type Visit" at bounding box center [734, 162] width 1079 height 30
drag, startPoint x: 746, startPoint y: 62, endPoint x: 746, endPoint y: 80, distance: 18.0
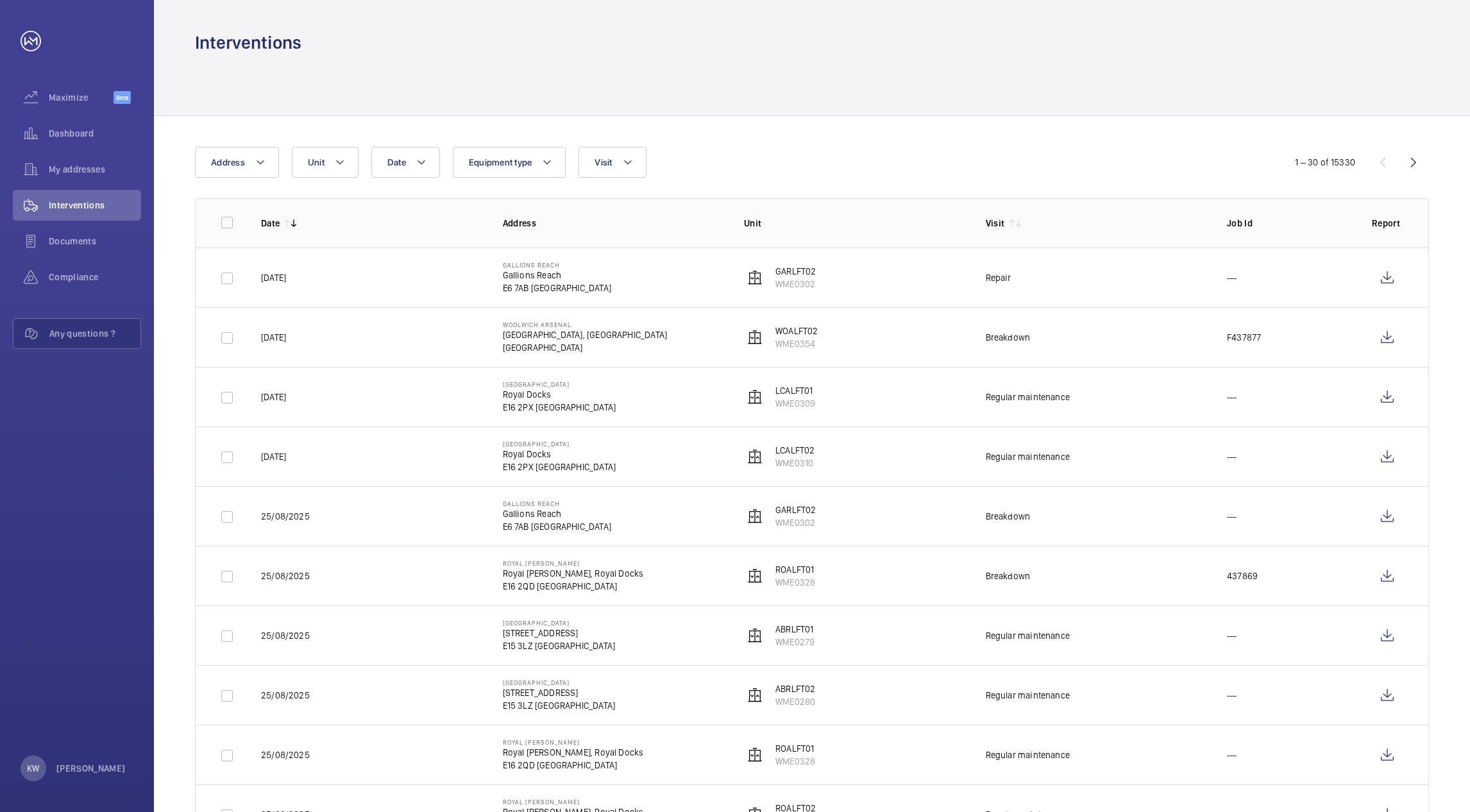
click at [746, 63] on div at bounding box center [811, 84] width 1234 height 61
click at [934, 96] on div at bounding box center [811, 84] width 1234 height 61
drag
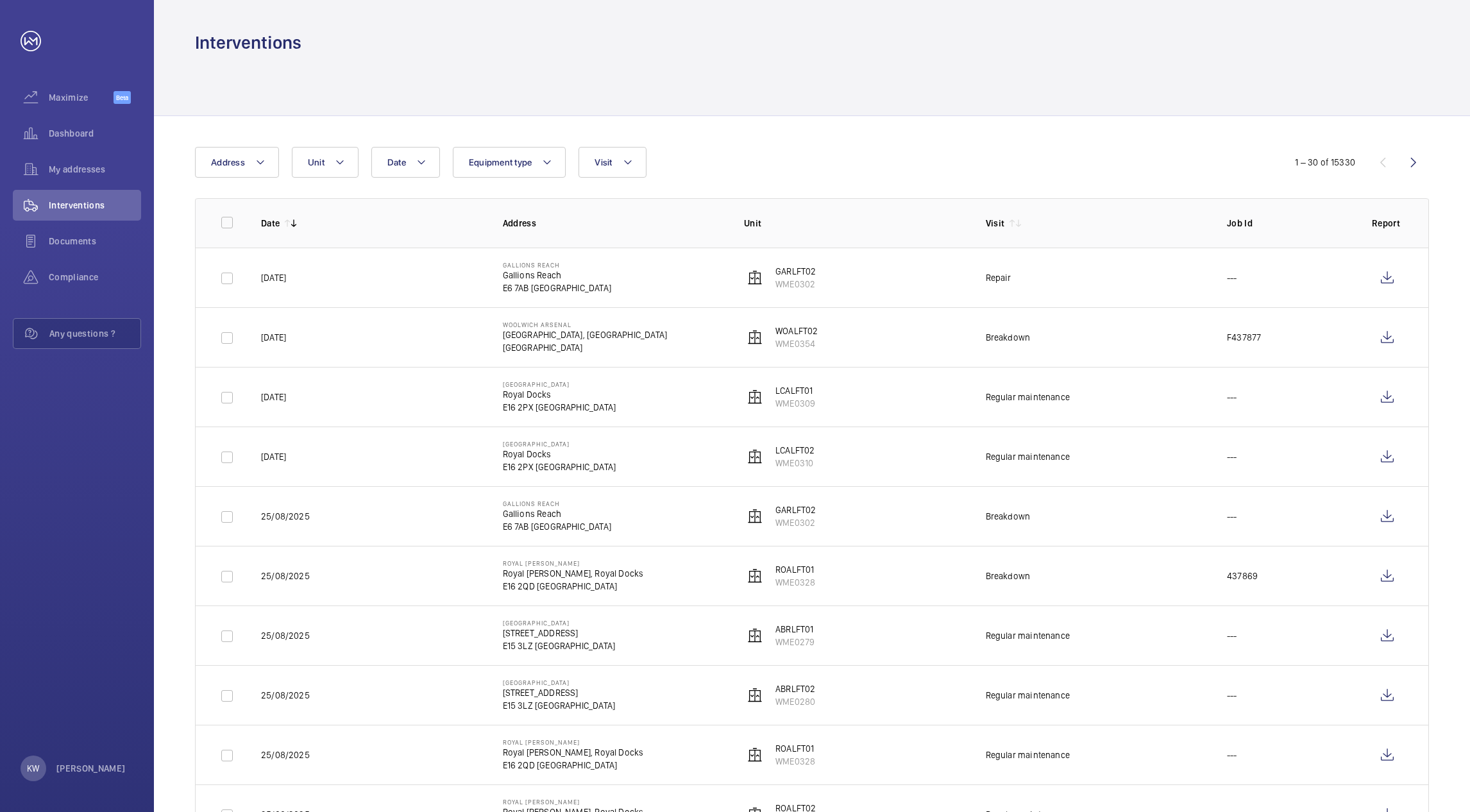
click at [1158, 103] on div at bounding box center [811, 84] width 1234 height 61
click at [1117, 156] on div "Date Address Unit Equipment type Visit" at bounding box center [734, 162] width 1079 height 30
click at [947, 58] on div "Interventions Date Address Unit Equipment type Visit 1 – 30 of 15330 Date Addre…" at bounding box center [811, 406] width 1316 height 812
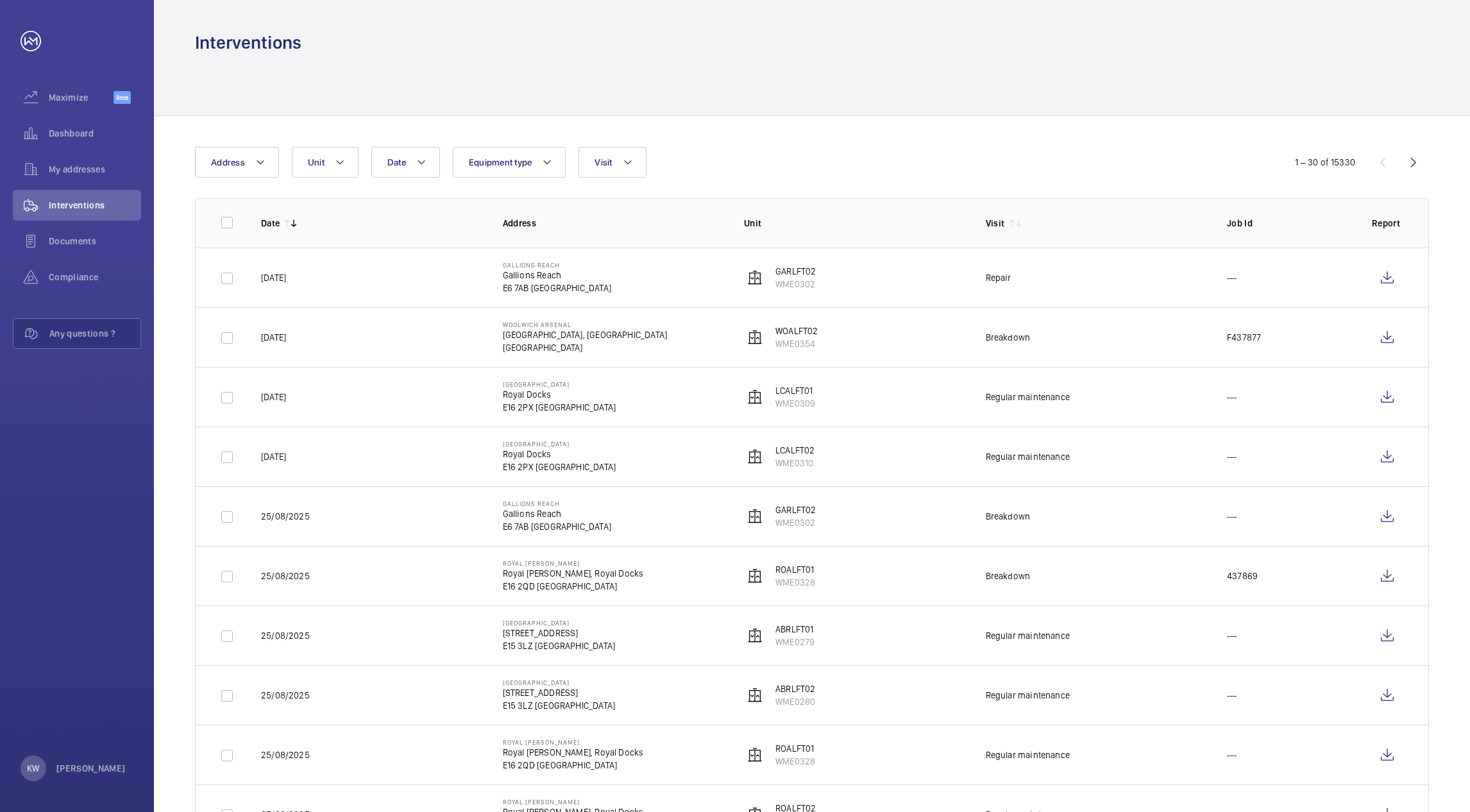
click at [1113, 157] on div "Date Address Unit Equipment type Visit" at bounding box center [734, 162] width 1079 height 30
click at [1198, 83] on div at bounding box center [811, 84] width 1234 height 61
click at [968, 68] on div at bounding box center [811, 84] width 1234 height 61
click at [891, 149] on div "Date Address Unit Equipment type Visit" at bounding box center [734, 162] width 1079 height 30
click at [836, 90] on div at bounding box center [811, 84] width 1234 height 61
